Goal: Information Seeking & Learning: Learn about a topic

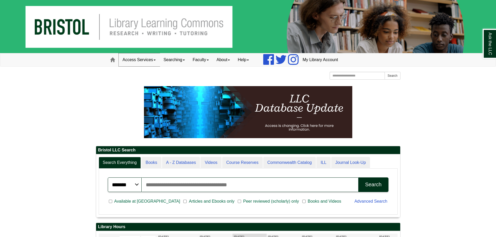
click at [156, 64] on link "Access Services" at bounding box center [139, 59] width 41 height 13
click at [179, 62] on link "Searching" at bounding box center [174, 59] width 29 height 13
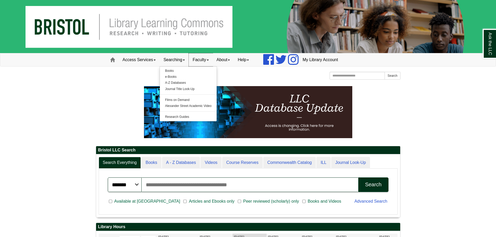
click at [208, 60] on link "Faculty" at bounding box center [201, 59] width 24 height 13
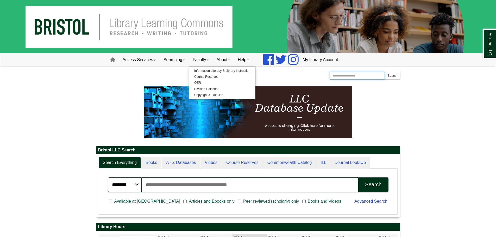
click at [346, 77] on input "Search the Website" at bounding box center [357, 76] width 55 height 8
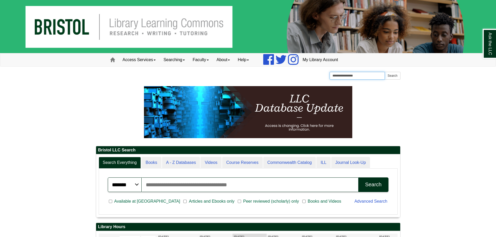
type input "**********"
click at [384, 72] on button "Search" at bounding box center [392, 76] width 16 height 8
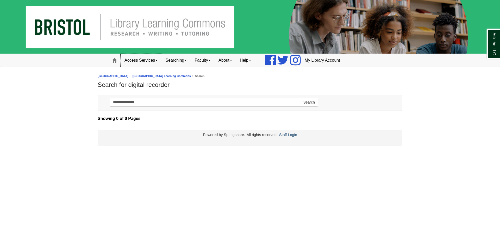
click at [146, 63] on link "Access Services" at bounding box center [141, 60] width 41 height 13
click at [144, 71] on link "Access Services Policies" at bounding box center [148, 71] width 54 height 6
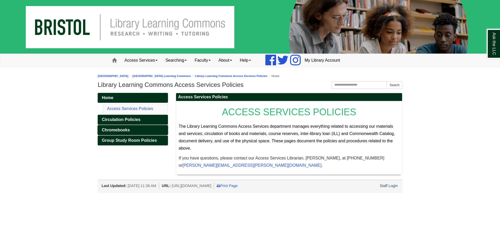
click at [121, 128] on span "Chromebooks" at bounding box center [116, 130] width 28 height 4
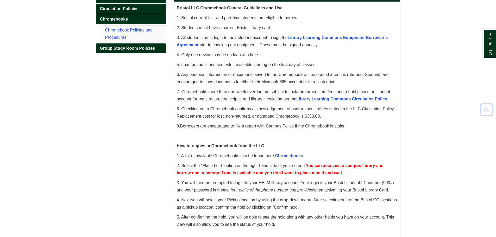
scroll to position [104, 0]
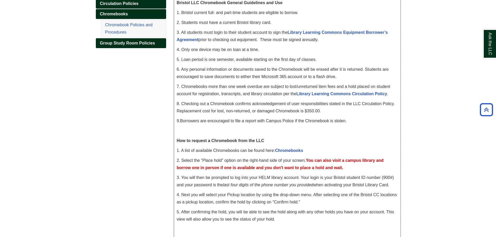
click at [322, 35] on p "3. All students must login to their student account to sign the Library Learnin…" at bounding box center [287, 36] width 221 height 15
click at [324, 32] on link "Library Learning Commons Equipment Borrower’s Agreement" at bounding box center [282, 36] width 211 height 12
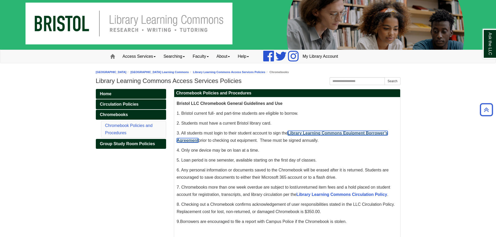
scroll to position [0, 0]
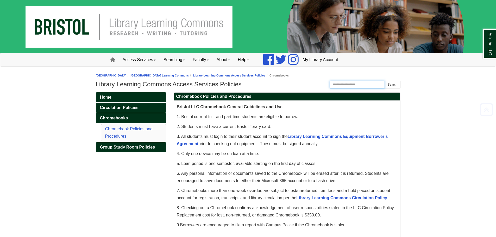
click at [340, 87] on input "Search the Website" at bounding box center [357, 85] width 55 height 8
paste input "**********"
type input "**********"
click at [384, 81] on button "Search" at bounding box center [392, 85] width 16 height 8
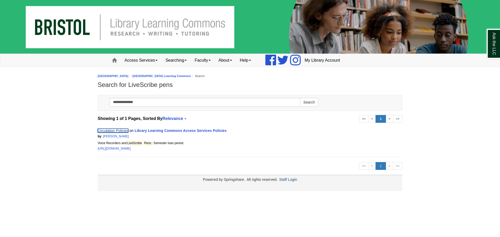
click at [116, 131] on link "Circulation Policies" at bounding box center [113, 131] width 31 height 4
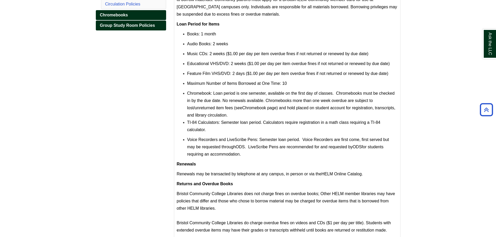
scroll to position [90, 0]
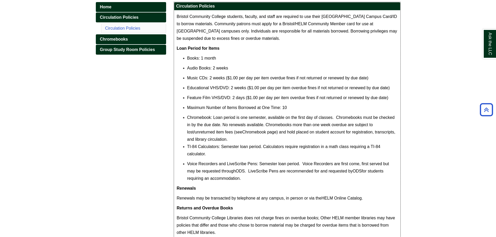
click at [319, 14] on p "Bristol Community College students, faculty, and staff are required to use thei…" at bounding box center [287, 27] width 221 height 29
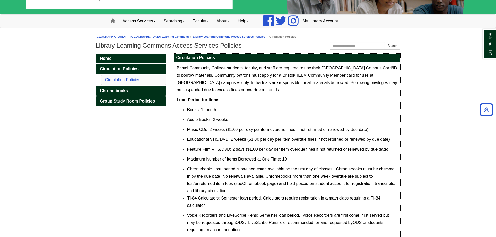
scroll to position [38, 0]
